Goal: Task Accomplishment & Management: Manage account settings

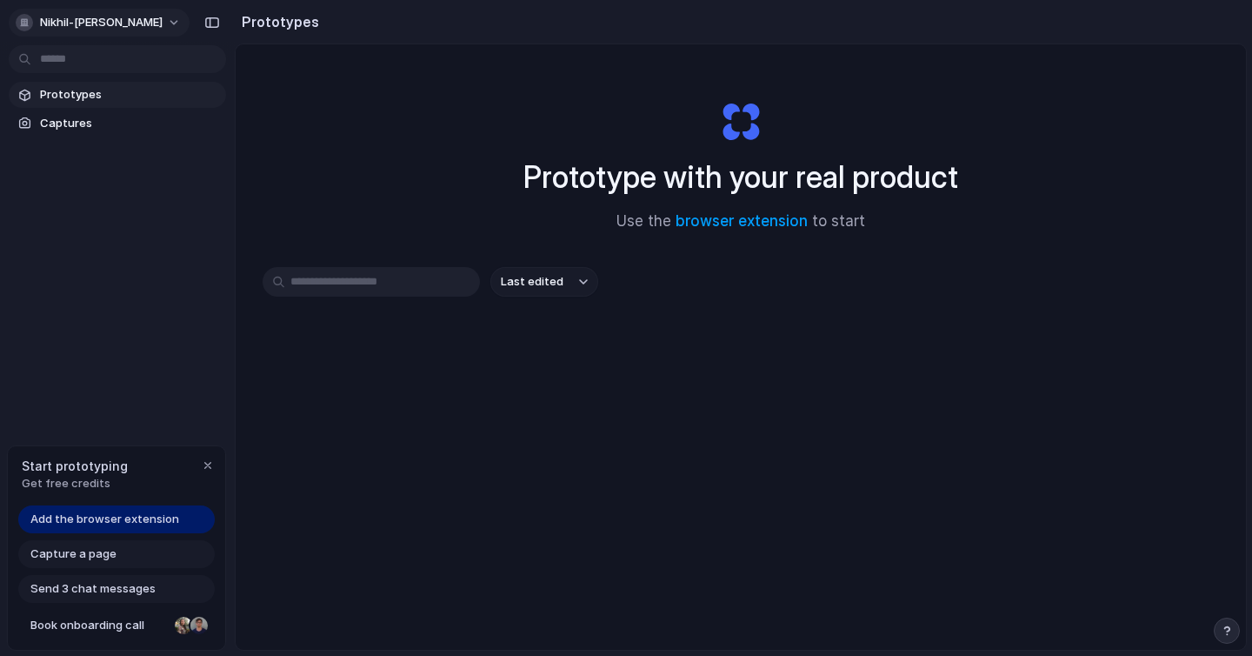
click at [94, 25] on span "nikhil-[PERSON_NAME]" at bounding box center [101, 22] width 123 height 17
click at [64, 64] on span "Settings" at bounding box center [64, 61] width 48 height 17
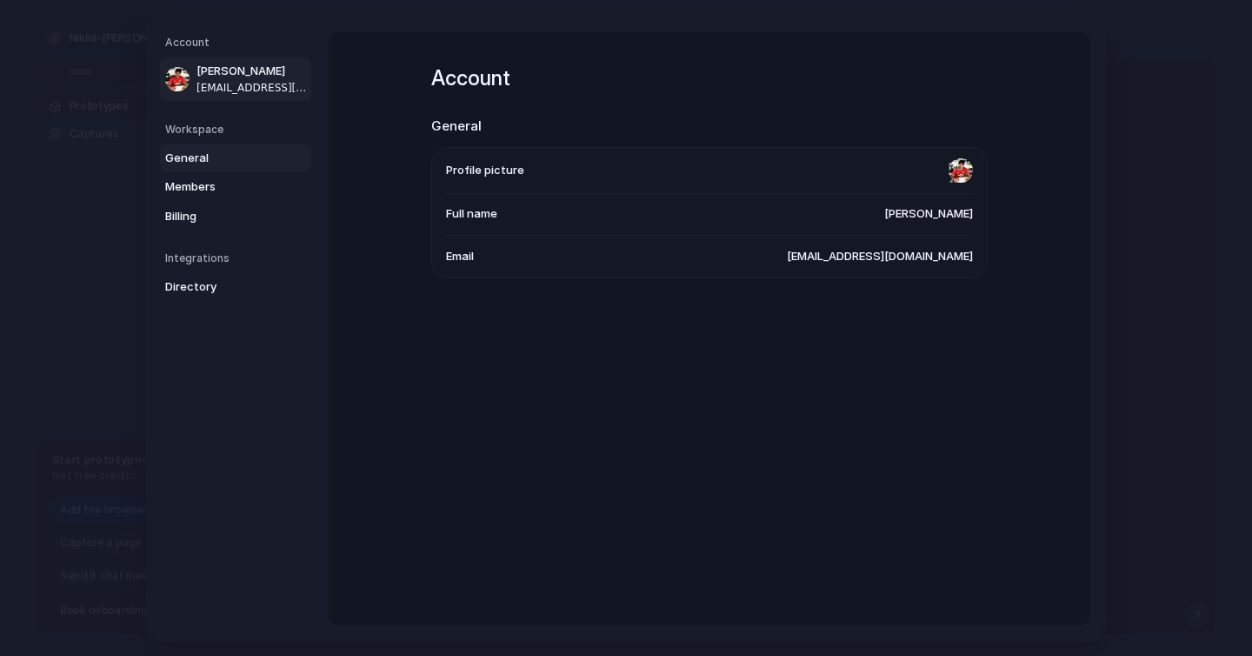
click at [185, 155] on span "General" at bounding box center [220, 157] width 111 height 17
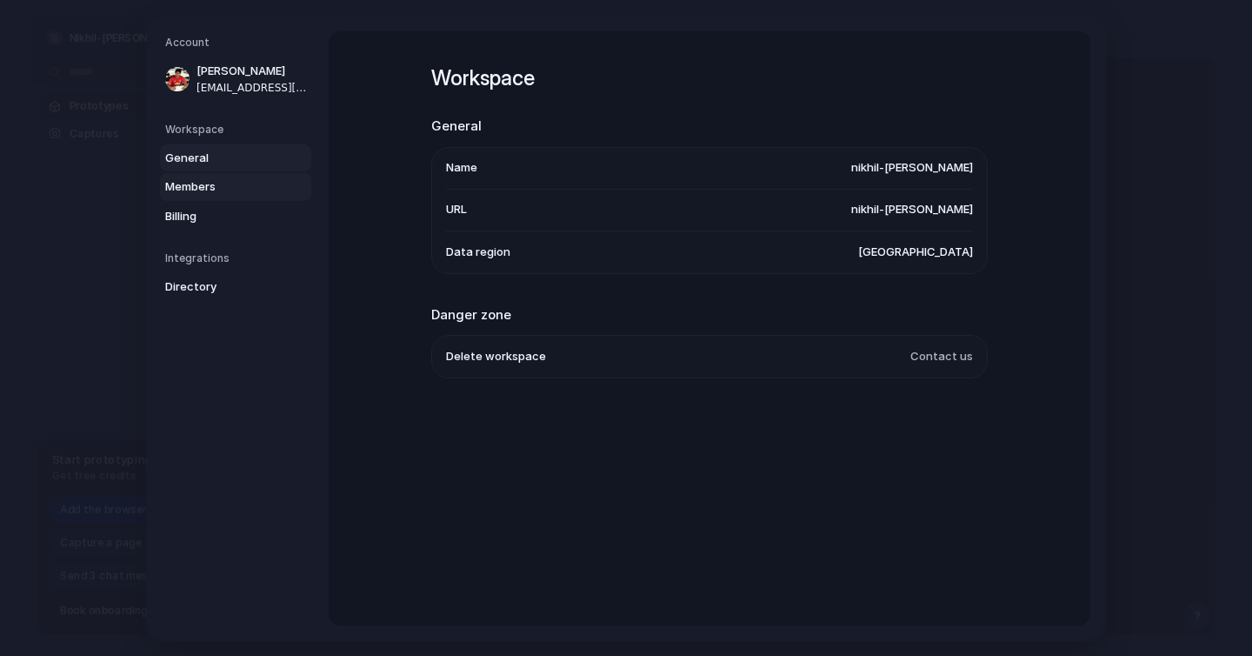
click at [196, 193] on span "Members" at bounding box center [220, 186] width 111 height 17
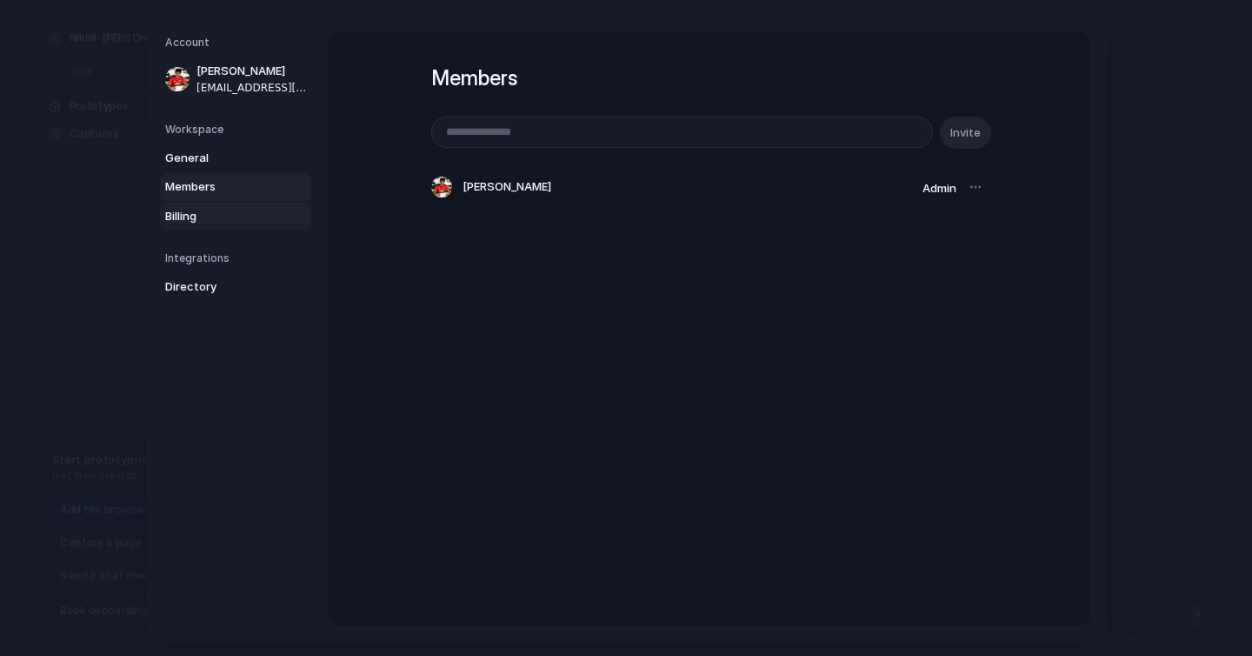
click at [193, 216] on span "Billing" at bounding box center [220, 215] width 111 height 17
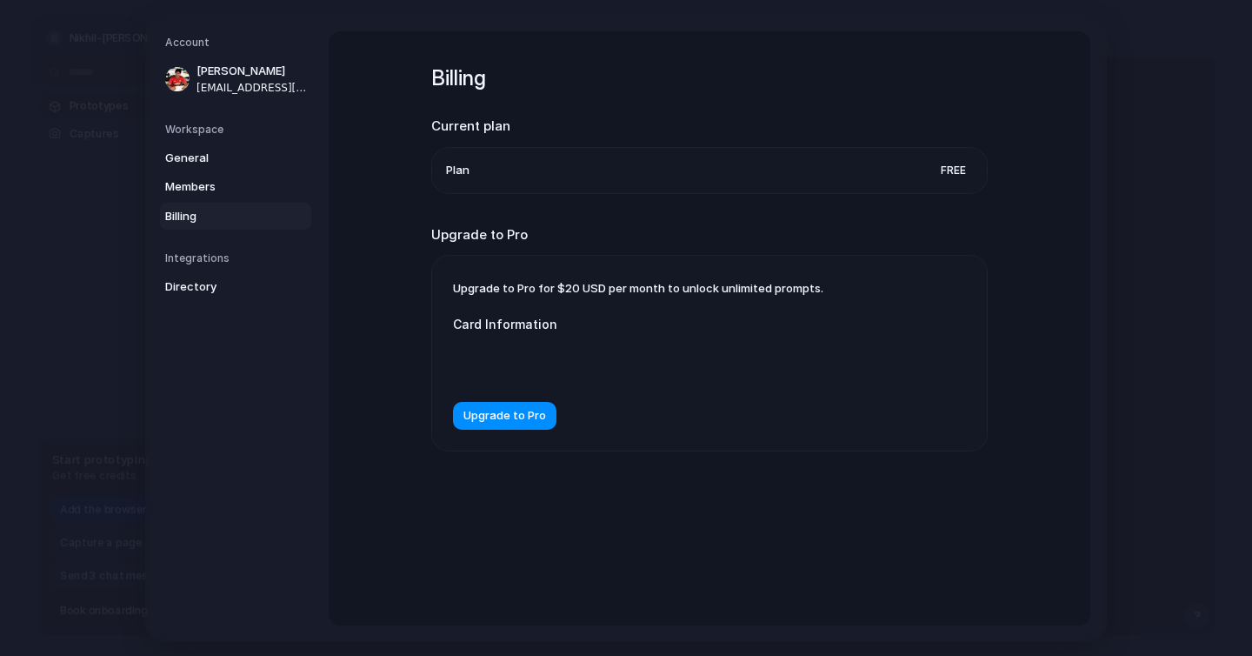
click at [374, 275] on div "Billing Current plan Plan Free Upgrade to Pro Upgrade to Pro for $20 USD per mo…" at bounding box center [710, 328] width 762 height 594
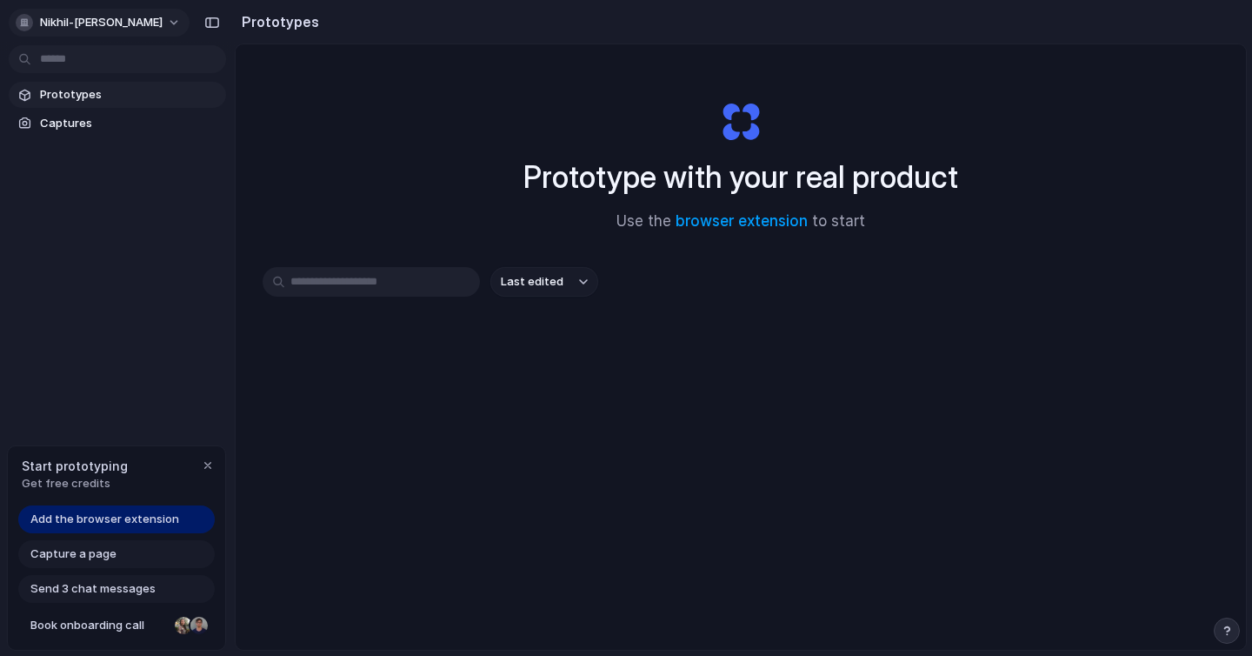
click at [58, 28] on span "nikhil-[PERSON_NAME]" at bounding box center [101, 22] width 123 height 17
click at [58, 28] on div "Settings Invite members Change theme Sign out" at bounding box center [626, 328] width 1252 height 656
click at [78, 15] on span "nikhil-[PERSON_NAME]" at bounding box center [101, 22] width 123 height 17
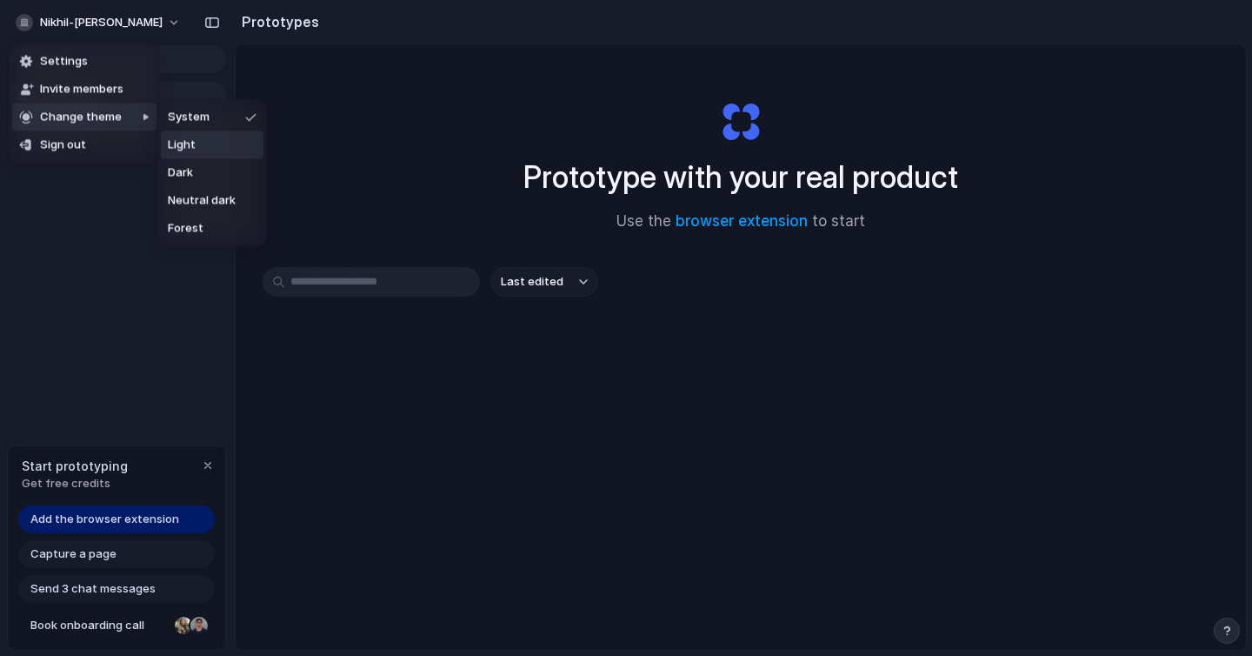
click at [186, 148] on span "Light" at bounding box center [182, 144] width 28 height 17
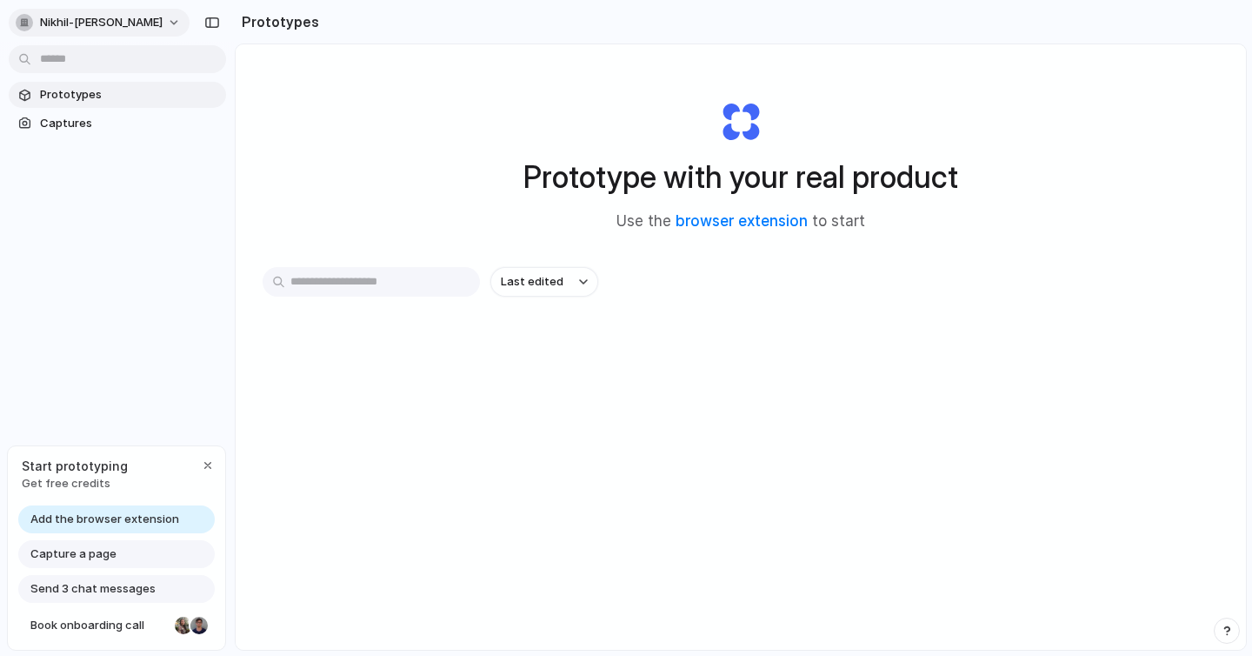
click at [91, 25] on span "nikhil-[PERSON_NAME]" at bounding box center [101, 22] width 123 height 17
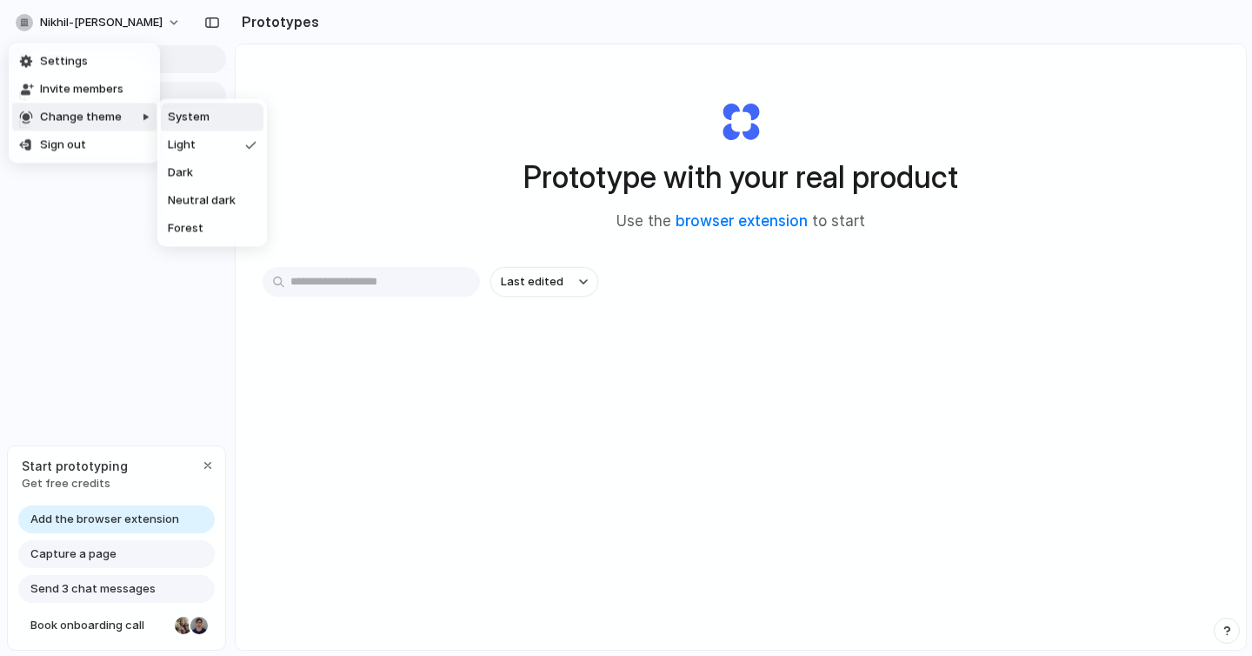
click at [140, 112] on div at bounding box center [148, 173] width 17 height 148
click at [140, 112] on li "Change theme" at bounding box center [84, 117] width 144 height 28
click at [194, 202] on span "Neutral dark" at bounding box center [202, 200] width 68 height 17
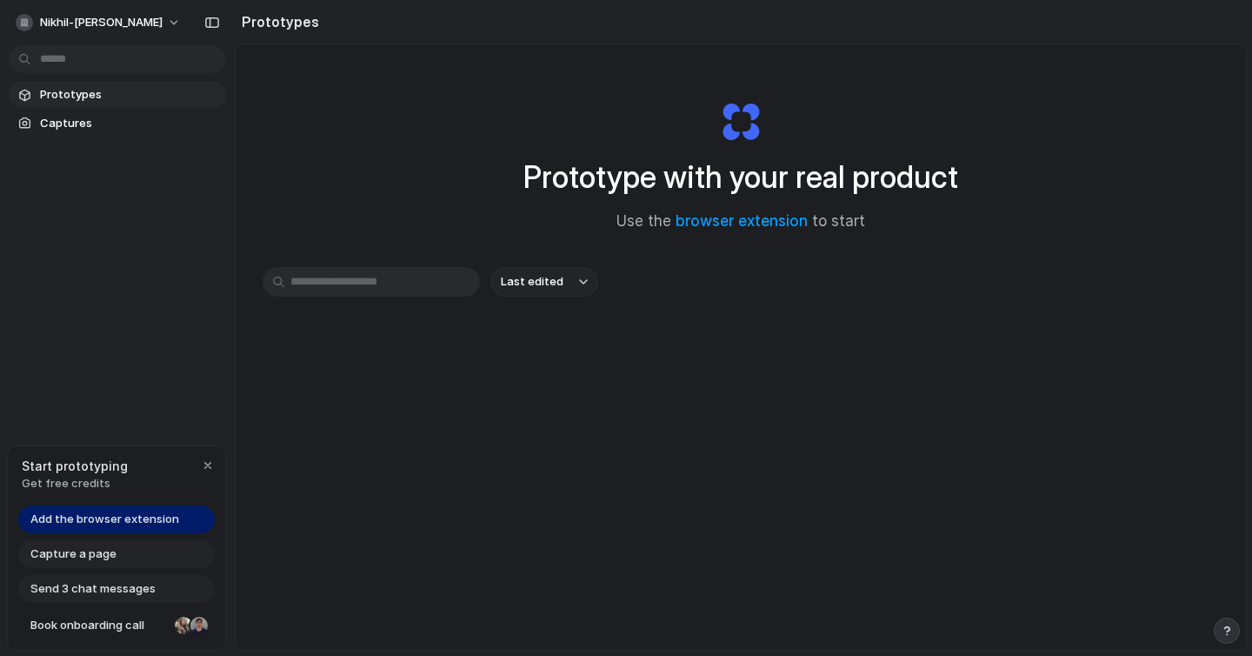
click at [286, 139] on div "Prototype with your real product Use the browser extension to start Last edited" at bounding box center [741, 392] width 1010 height 697
